Goal: Information Seeking & Learning: Learn about a topic

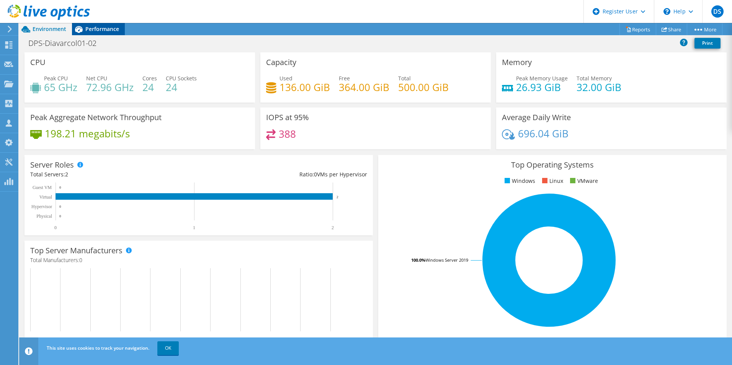
click at [90, 34] on div "Performance" at bounding box center [98, 29] width 53 height 12
click at [104, 35] on div "DPS-Diavarcol01-02 Print" at bounding box center [375, 43] width 713 height 17
click at [106, 29] on span "Performance" at bounding box center [102, 28] width 34 height 7
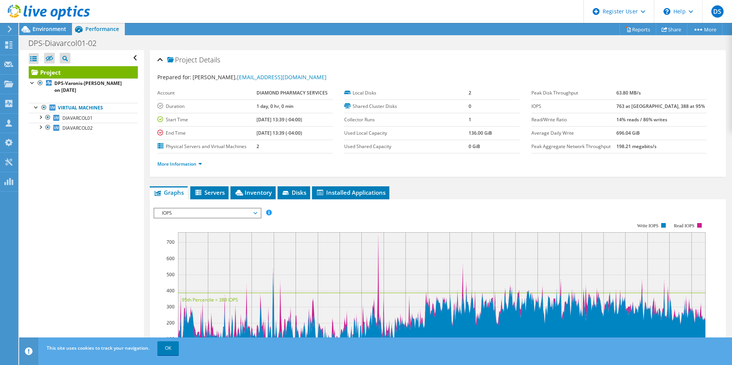
click at [46, 25] on div at bounding box center [45, 13] width 90 height 26
click at [46, 27] on span "Environment" at bounding box center [50, 28] width 34 height 7
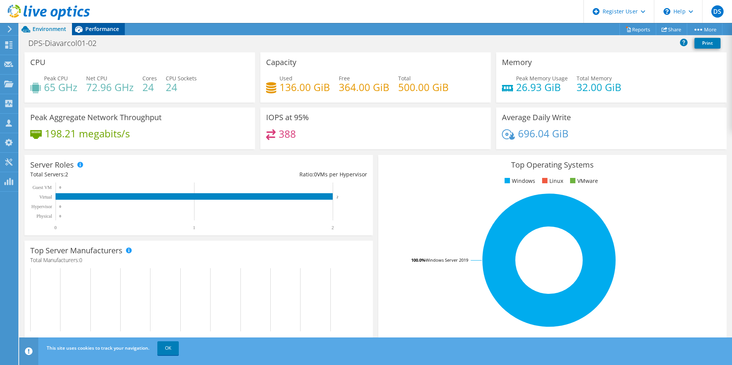
click at [98, 32] on span "Performance" at bounding box center [102, 28] width 34 height 7
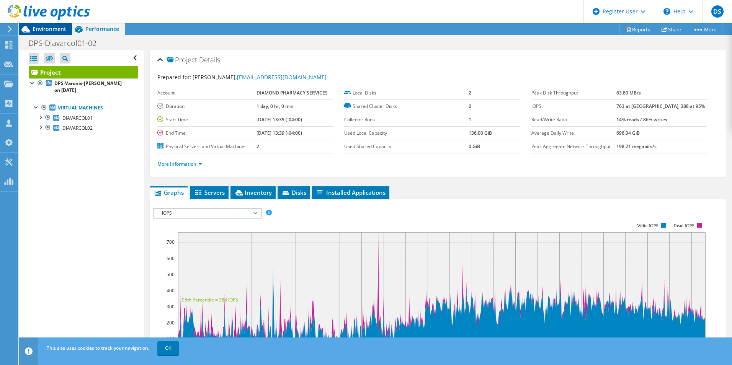
click at [57, 31] on span "Environment" at bounding box center [50, 28] width 34 height 7
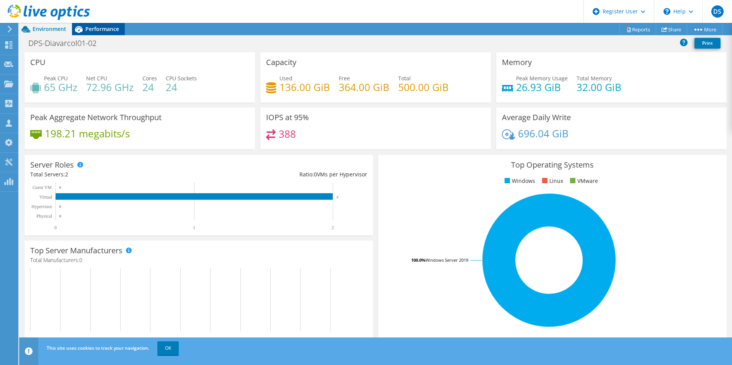
click at [101, 28] on span "Performance" at bounding box center [102, 28] width 34 height 7
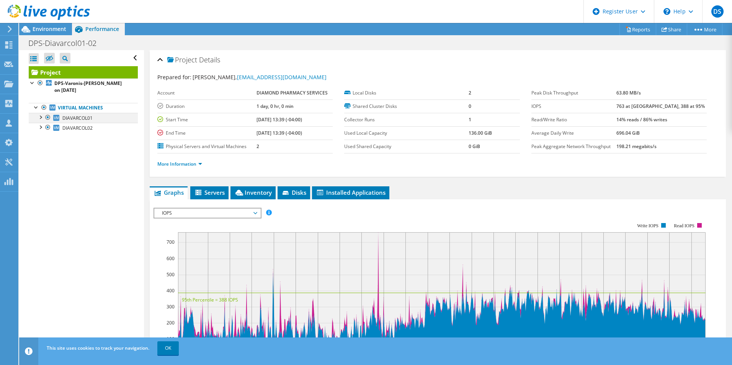
click at [39, 119] on div at bounding box center [40, 117] width 8 height 8
click at [36, 108] on div at bounding box center [37, 107] width 8 height 8
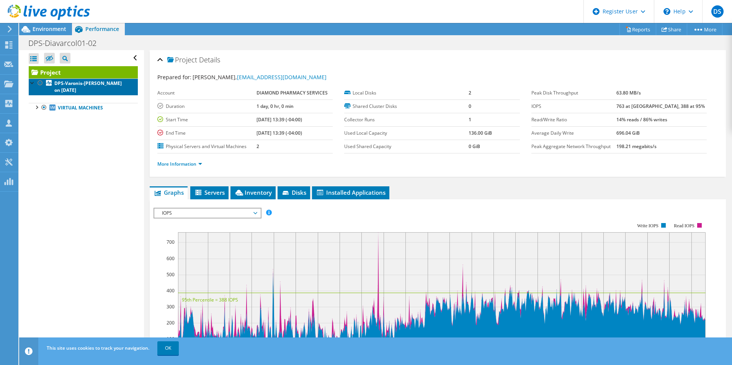
click at [92, 86] on b "DPS-Varonis-Greg on 8/13/2025" at bounding box center [87, 86] width 67 height 13
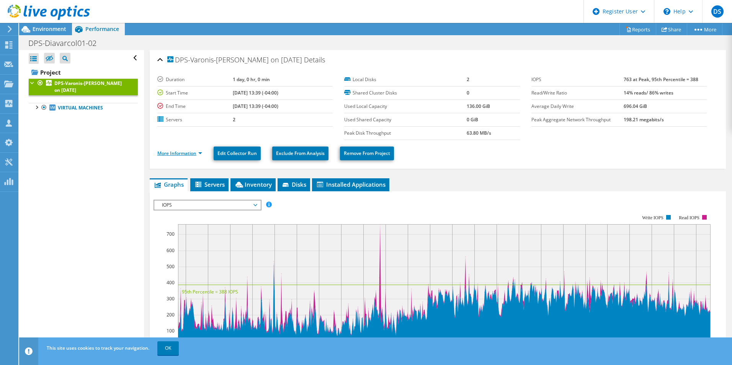
click at [165, 153] on link "More Information" at bounding box center [179, 153] width 45 height 7
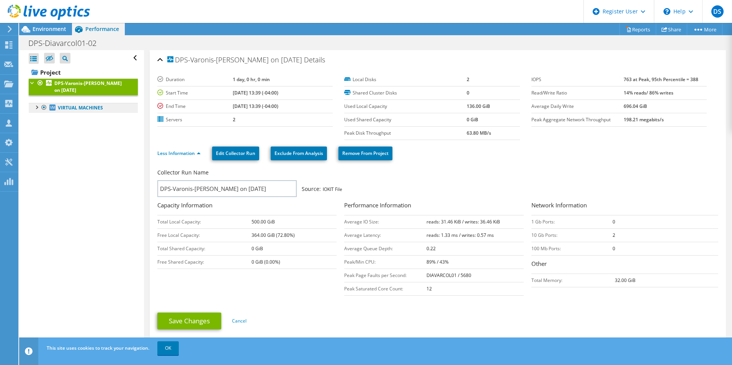
click at [80, 107] on link "Virtual Machines" at bounding box center [83, 108] width 109 height 10
click at [36, 109] on div at bounding box center [37, 107] width 8 height 8
click at [81, 110] on link "Virtual Machines" at bounding box center [83, 108] width 109 height 10
click at [75, 85] on b "DPS-Varonis-Greg on 8/13/2025" at bounding box center [87, 86] width 67 height 13
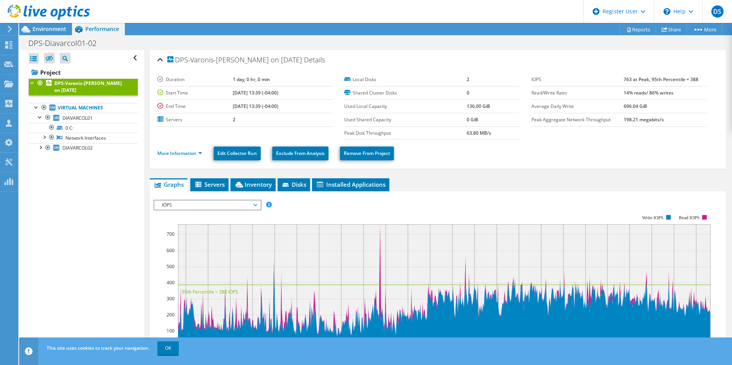
click at [75, 85] on b "DPS-Varonis-Greg on 8/13/2025" at bounding box center [87, 86] width 67 height 13
click at [70, 109] on link "Virtual Machines" at bounding box center [83, 108] width 109 height 10
click at [72, 83] on b "DPS-Varonis-Greg on 8/13/2025" at bounding box center [87, 86] width 67 height 13
click at [32, 81] on div at bounding box center [33, 82] width 8 height 8
click at [32, 84] on div at bounding box center [33, 82] width 8 height 8
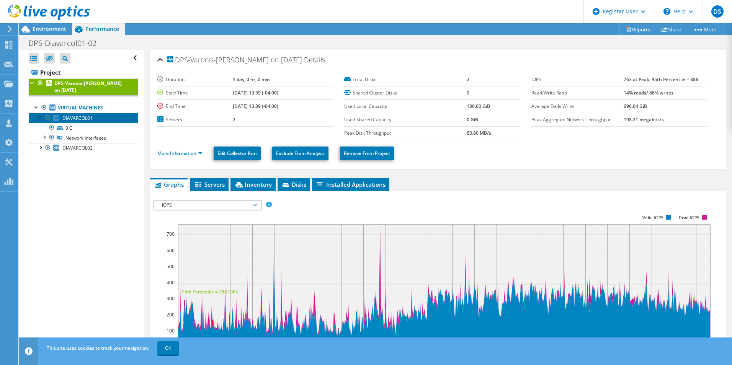
click at [72, 118] on span "DIAVARCOL01" at bounding box center [77, 118] width 30 height 7
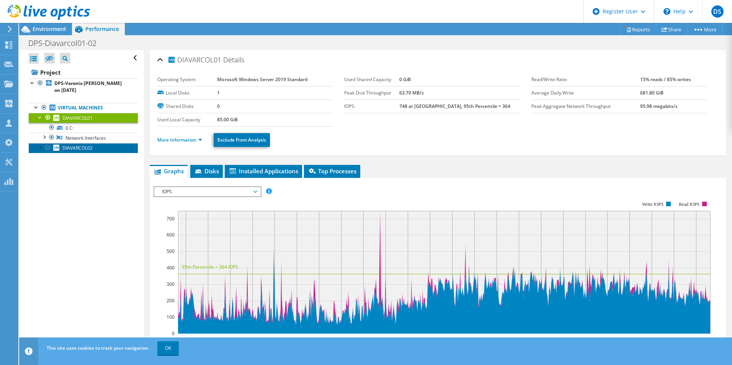
click at [82, 148] on span "DIAVARCOL02" at bounding box center [77, 148] width 30 height 7
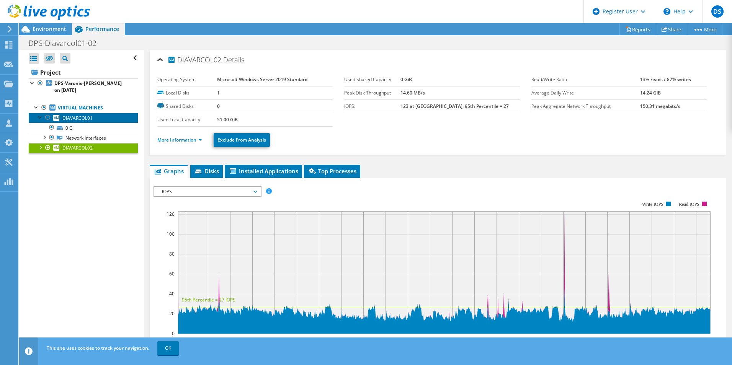
click at [82, 117] on span "DIAVARCOL01" at bounding box center [77, 118] width 30 height 7
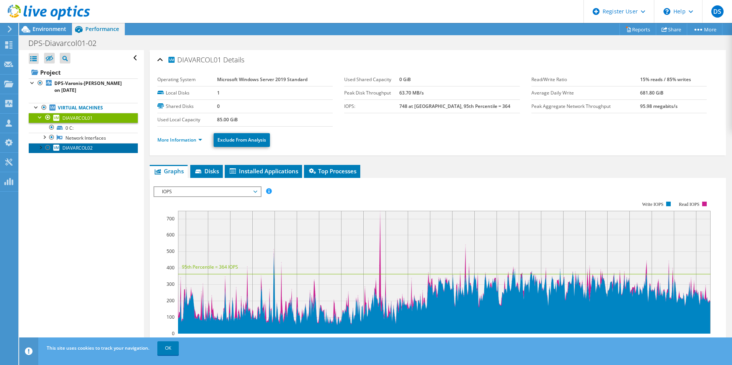
click at [79, 147] on span "DIAVARCOL02" at bounding box center [77, 148] width 30 height 7
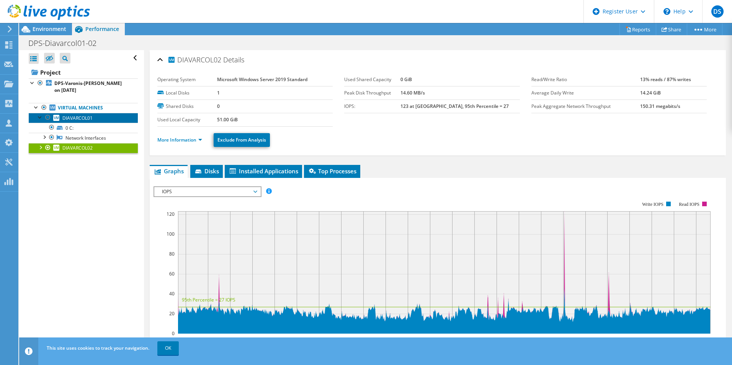
click at [76, 117] on span "DIAVARCOL01" at bounding box center [77, 118] width 30 height 7
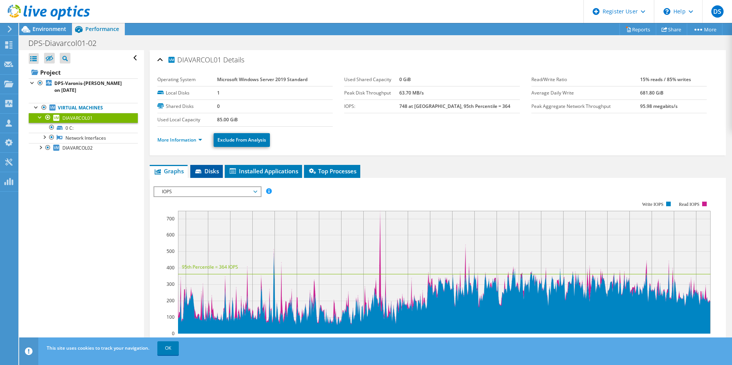
click at [196, 172] on icon at bounding box center [199, 172] width 8 height 5
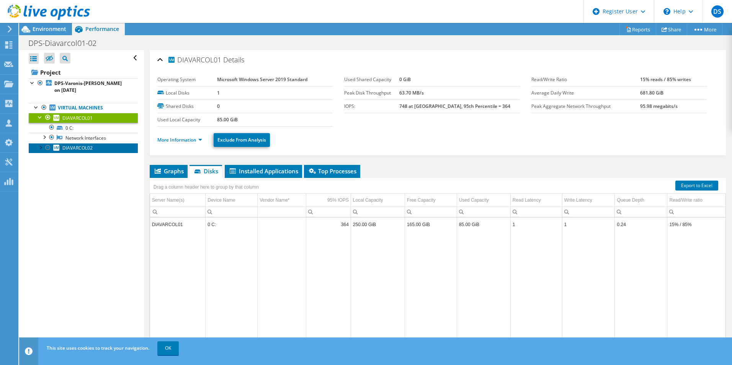
click at [65, 146] on span "DIAVARCOL02" at bounding box center [77, 148] width 30 height 7
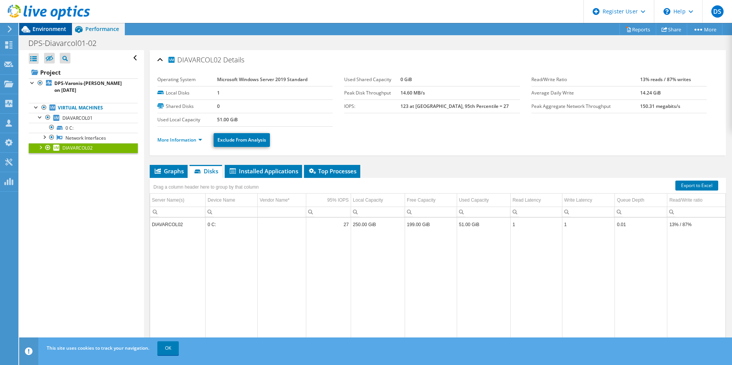
click at [52, 27] on span "Environment" at bounding box center [50, 28] width 34 height 7
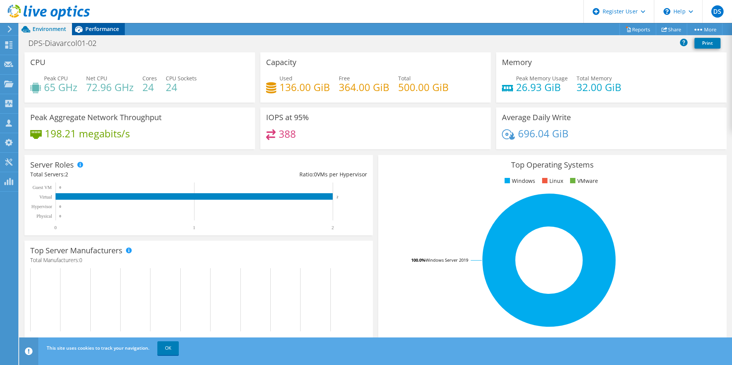
click at [90, 26] on span "Performance" at bounding box center [102, 28] width 34 height 7
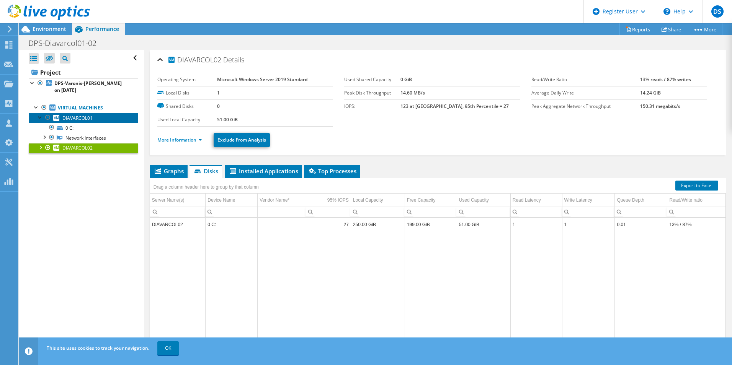
click at [64, 118] on span "DIAVARCOL01" at bounding box center [77, 118] width 30 height 7
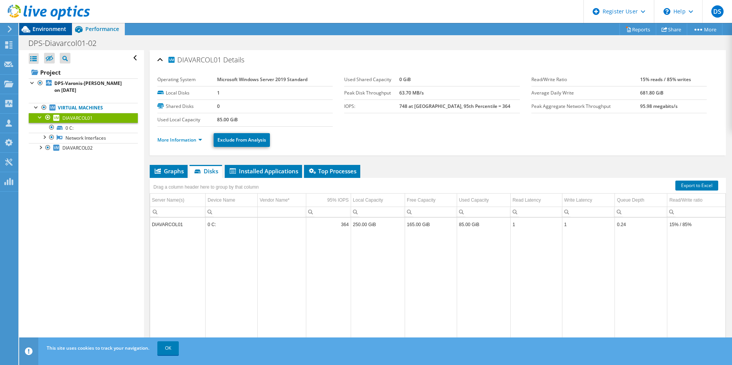
click at [61, 31] on span "Environment" at bounding box center [50, 28] width 34 height 7
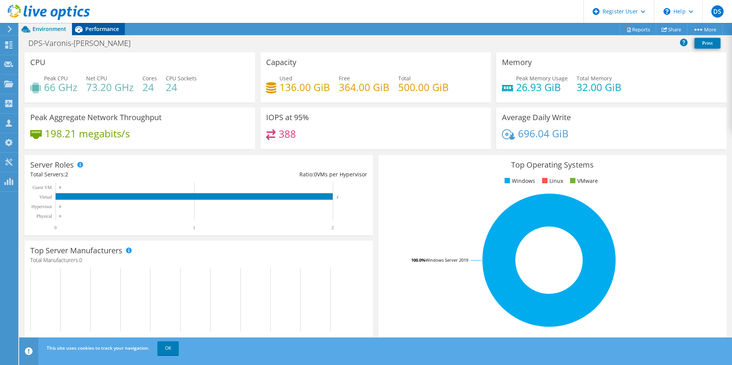
click at [114, 32] on span "Performance" at bounding box center [102, 28] width 34 height 7
